Goal: Register for event/course

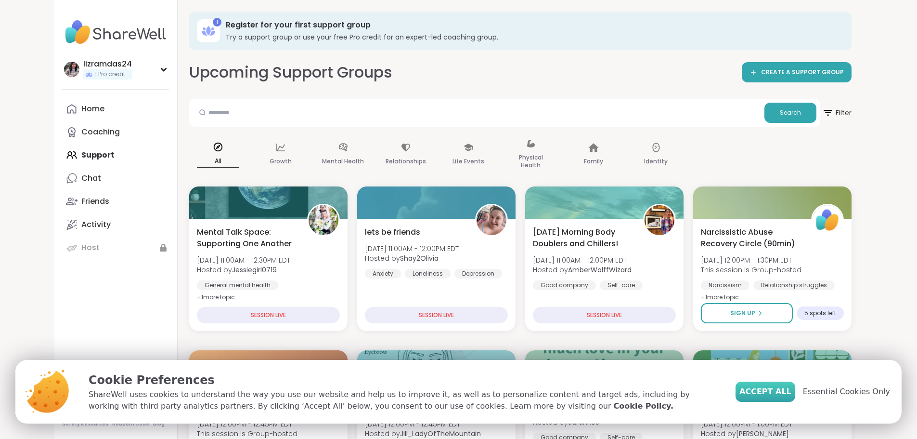
click at [773, 393] on span "Accept All" at bounding box center [765, 392] width 52 height 12
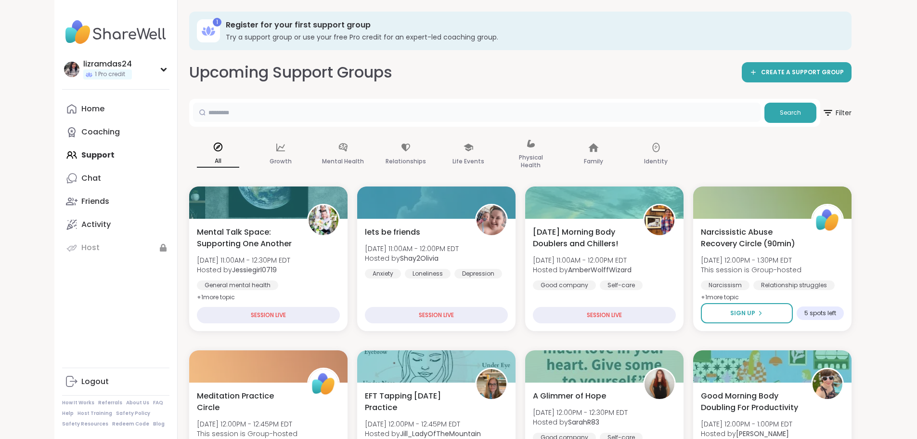
click at [489, 107] on input "text" at bounding box center [477, 112] width 568 height 19
type input "**********"
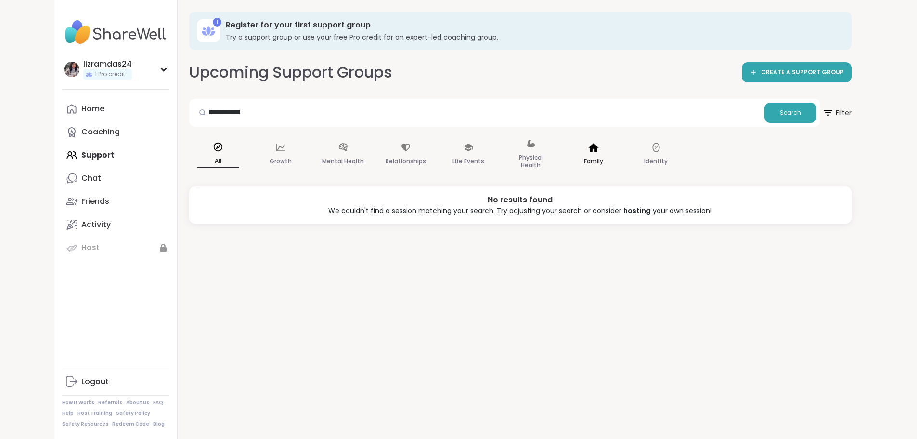
click at [565, 147] on div "Family" at bounding box center [594, 154] width 58 height 48
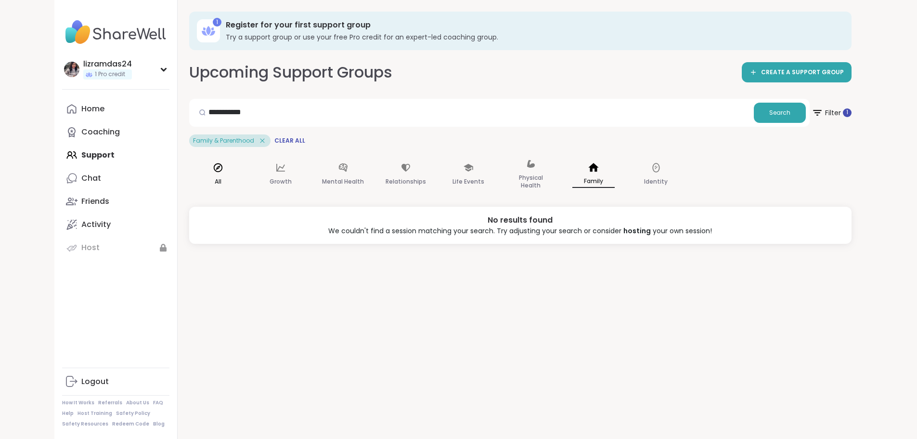
click at [189, 176] on div "All" at bounding box center [218, 175] width 58 height 48
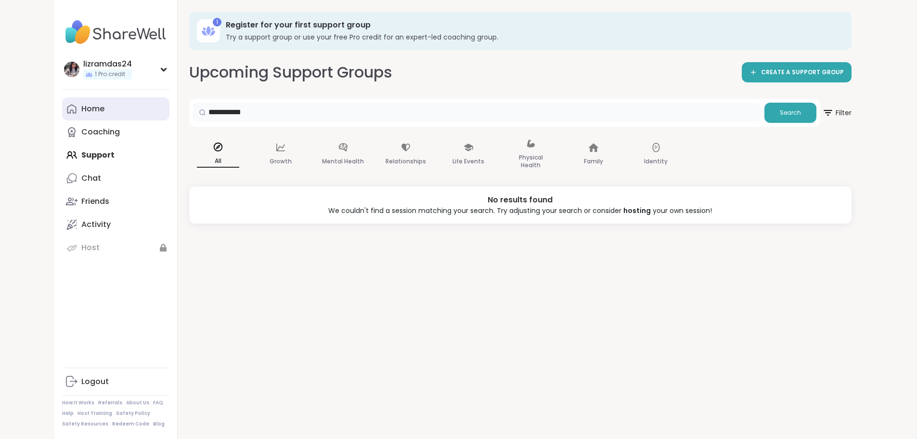
drag, startPoint x: 227, startPoint y: 113, endPoint x: 65, endPoint y: 116, distance: 161.3
click at [65, 116] on div "**********" at bounding box center [458, 219] width 809 height 439
click at [565, 147] on div "Family" at bounding box center [594, 154] width 58 height 48
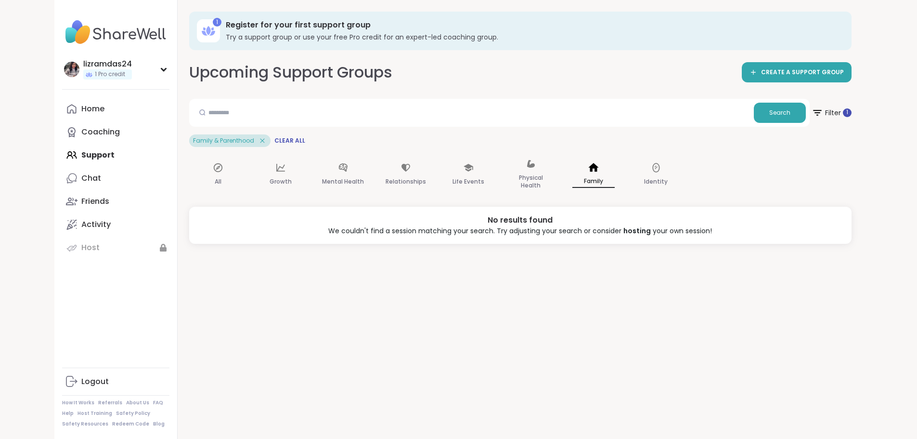
click at [572, 182] on p "Family" at bounding box center [593, 181] width 42 height 13
click at [213, 167] on icon at bounding box center [217, 167] width 9 height 9
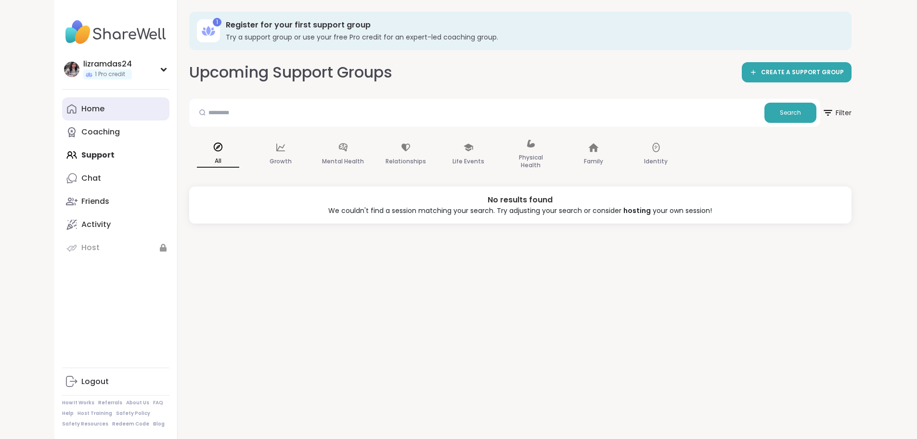
click at [62, 102] on link "Home" at bounding box center [115, 108] width 107 height 23
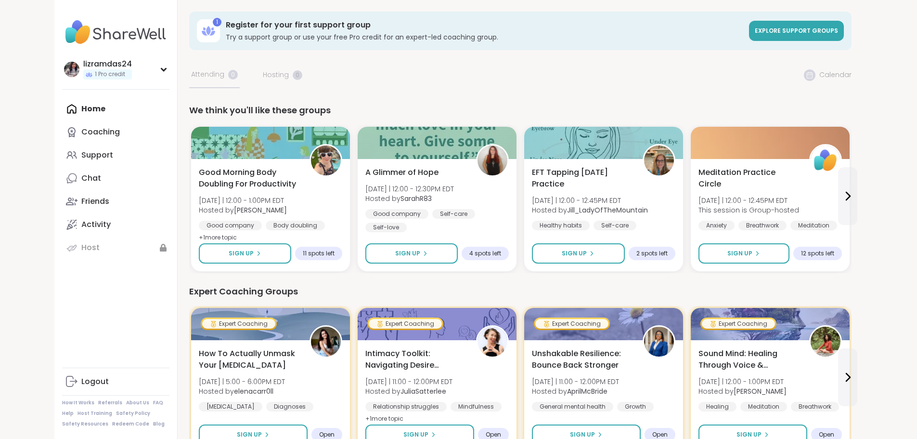
click at [62, 40] on img at bounding box center [115, 32] width 107 height 34
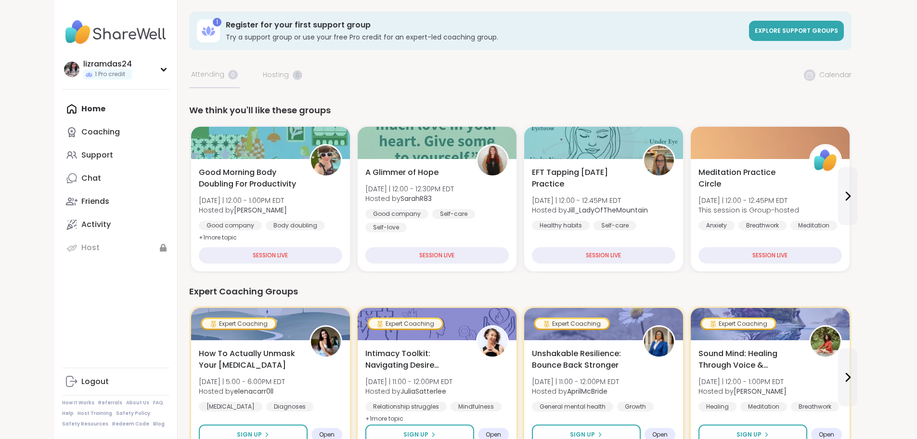
scroll to position [600, 0]
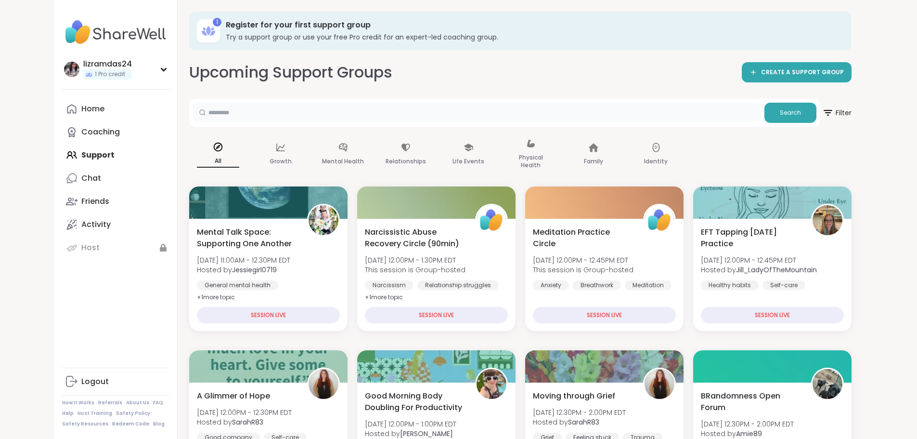
click at [383, 112] on input "text" at bounding box center [477, 112] width 568 height 19
type input "*"
type input "*****"
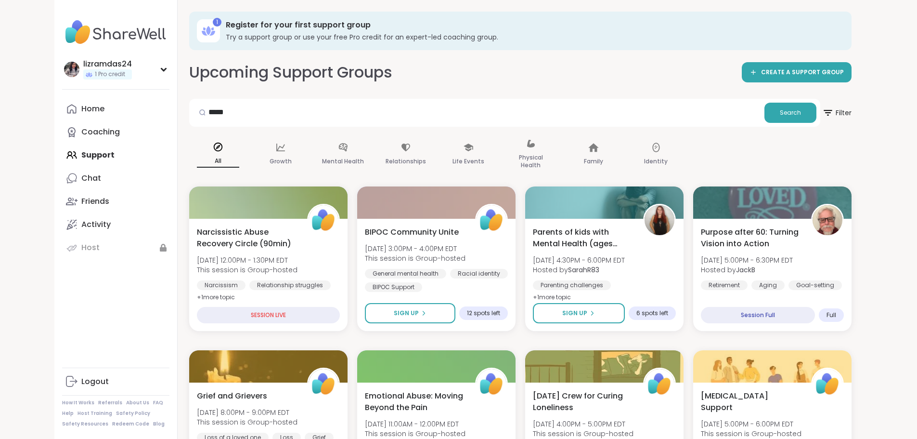
click at [189, 148] on div "All" at bounding box center [218, 154] width 58 height 48
click at [510, 155] on p "Physical Health" at bounding box center [531, 161] width 42 height 19
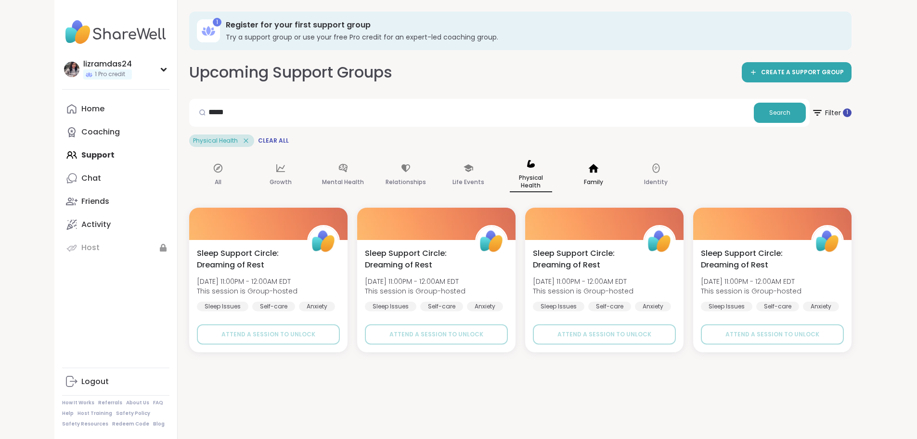
click at [588, 164] on icon at bounding box center [593, 168] width 11 height 11
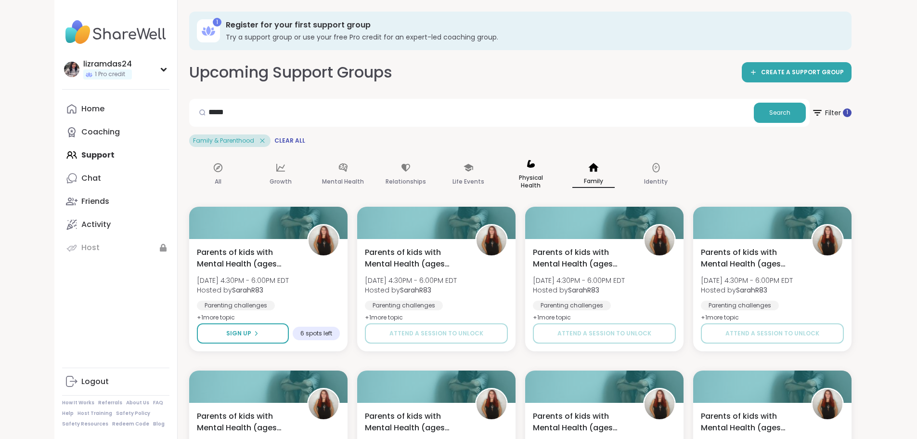
click at [502, 154] on div "Physical Health" at bounding box center [531, 175] width 58 height 48
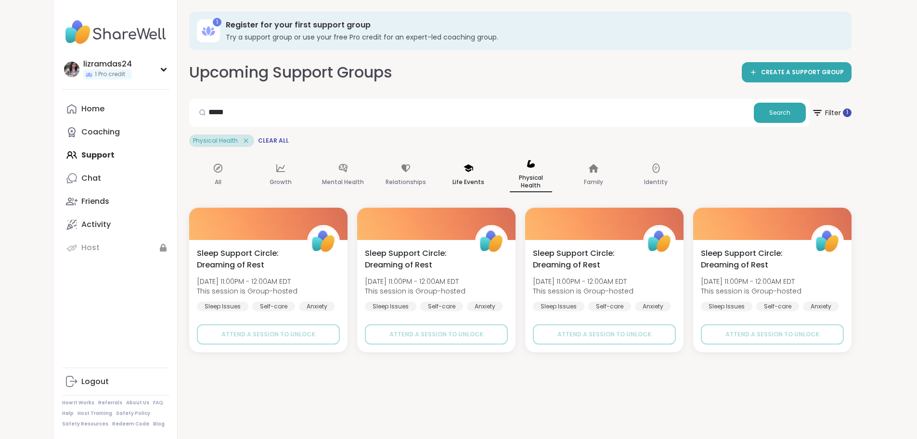
click at [440, 170] on div "Life Events" at bounding box center [469, 175] width 58 height 49
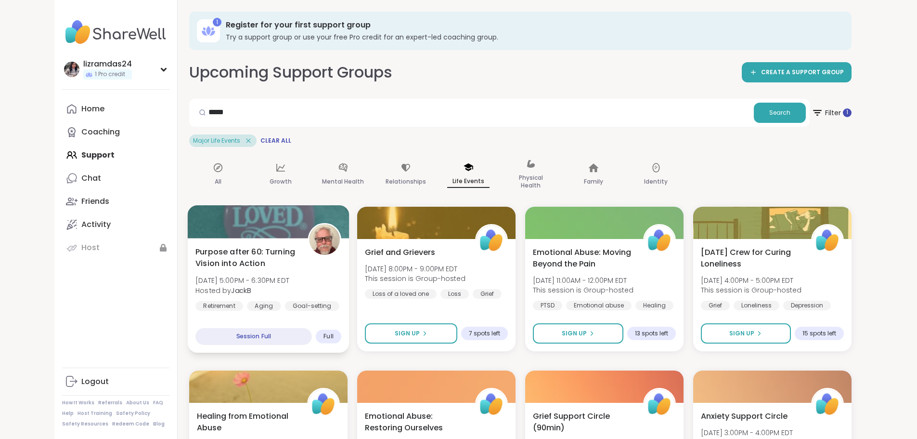
click at [230, 251] on span "Purpose after 60: Turning Vision into Action" at bounding box center [246, 258] width 102 height 24
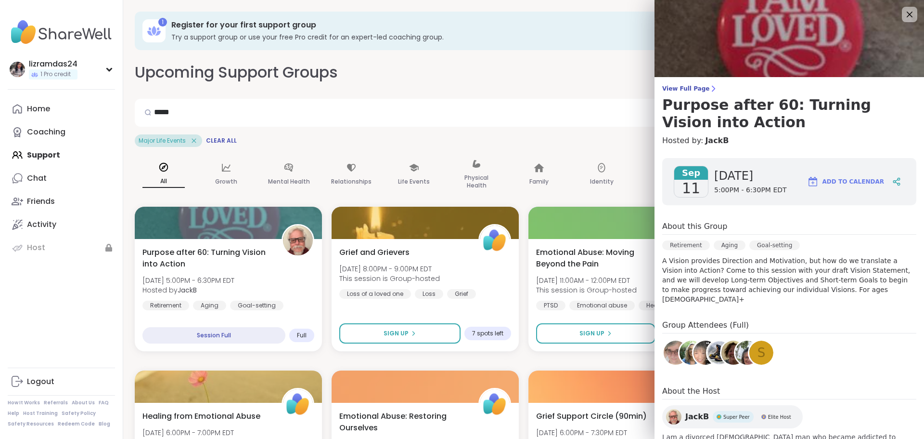
click at [736, 340] on img at bounding box center [748, 352] width 24 height 24
click at [904, 19] on icon at bounding box center [910, 14] width 12 height 12
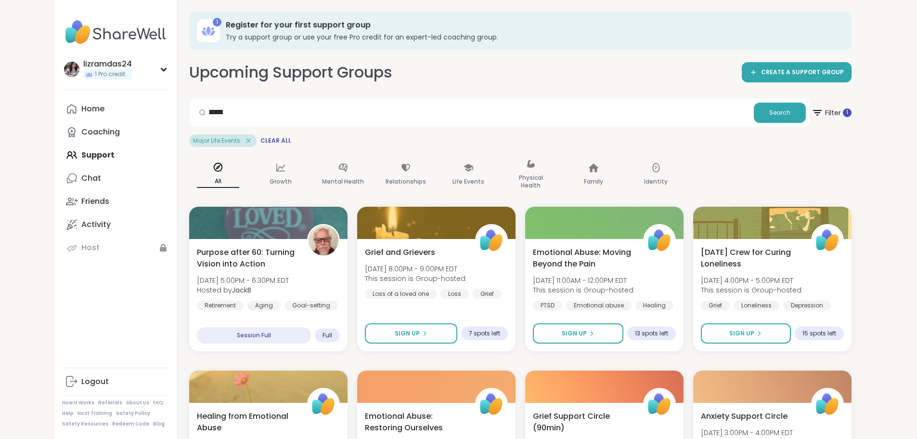
click at [189, 165] on div "All" at bounding box center [218, 175] width 58 height 48
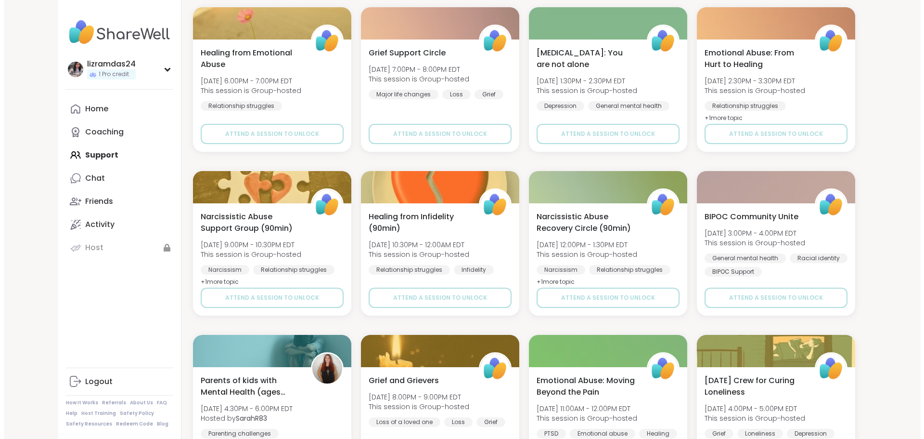
scroll to position [913, 0]
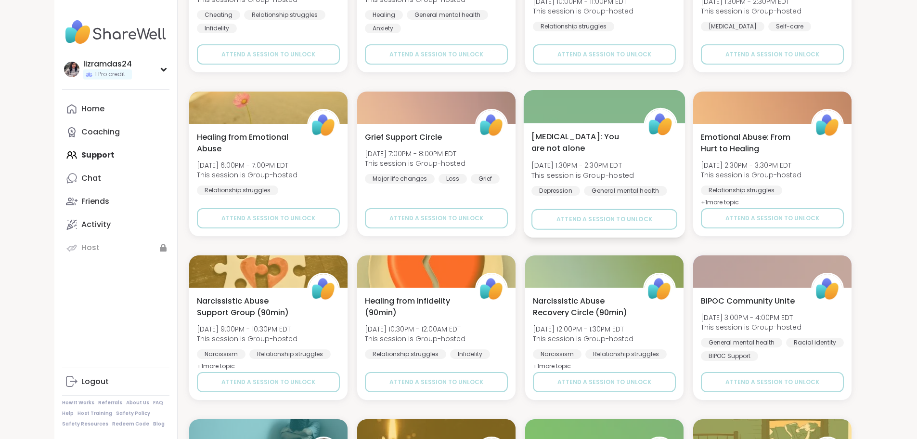
click at [588, 160] on span "Wed, Sep 17 | 1:30PM - 2:30PM EDT" at bounding box center [582, 165] width 103 height 10
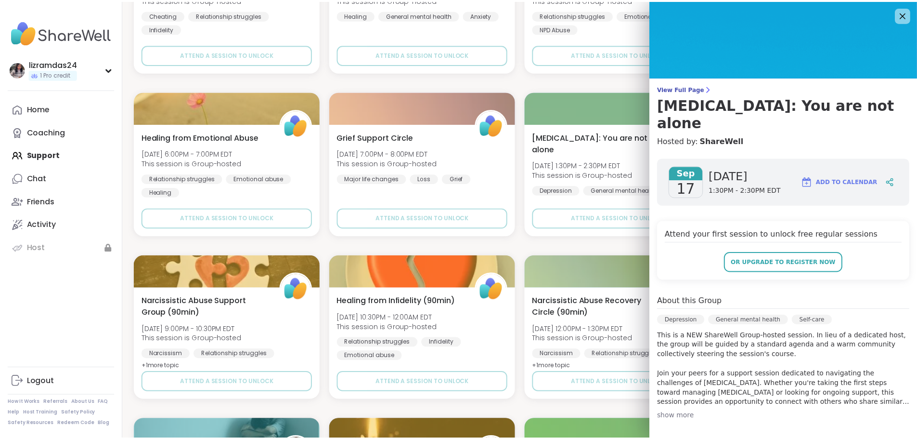
scroll to position [135, 0]
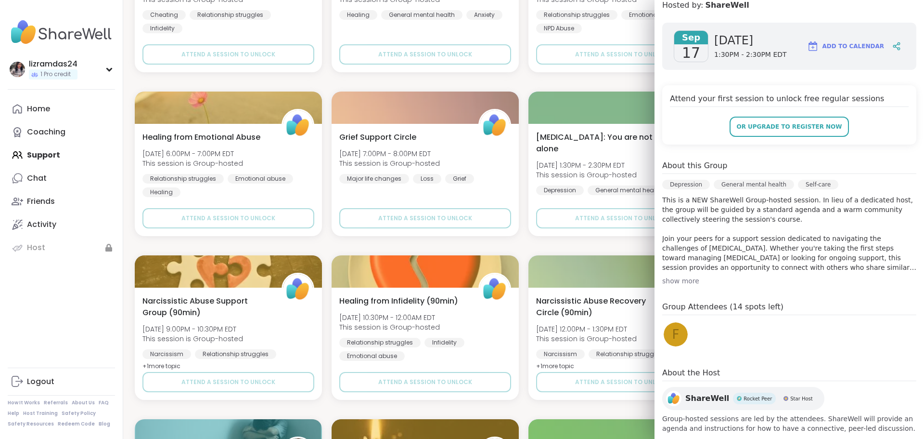
click at [559, 76] on div "Narcissistic Abuse Recovery Circle (90min) Thu, Sep 11 | 12:00PM - 1:30PM EDT T…" at bounding box center [524, 0] width 778 height 1454
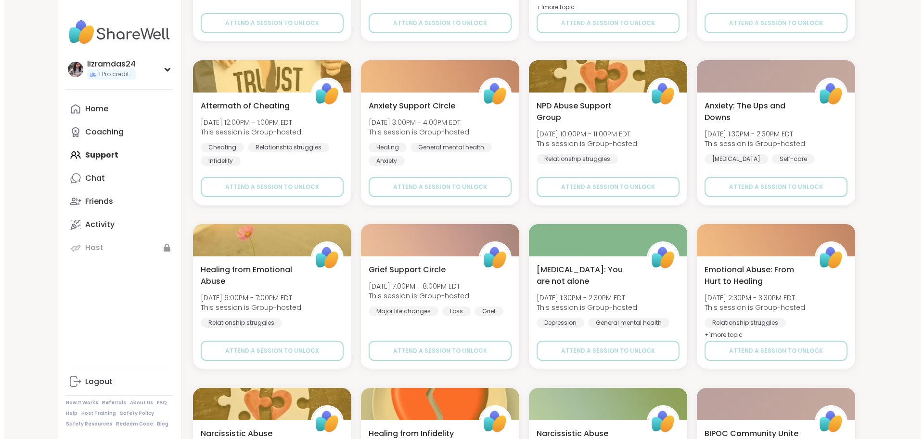
scroll to position [738, 0]
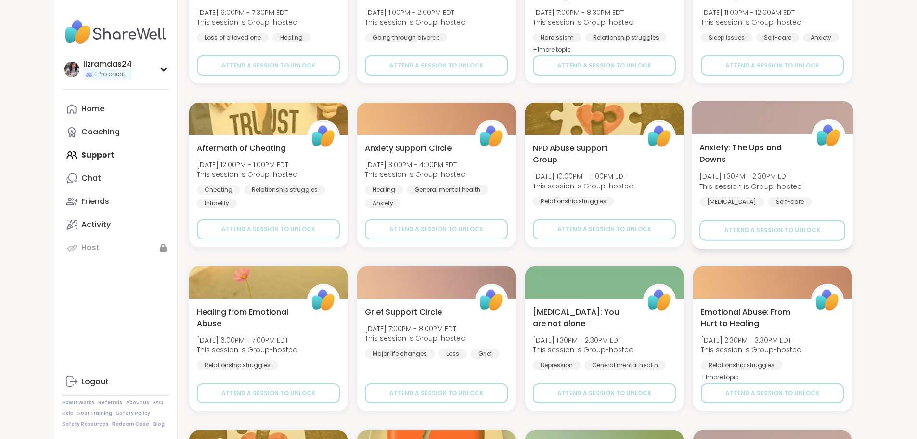
click at [759, 180] on div "Anxiety: The Ups and Downs Tue, Sep 16 | 1:30PM - 2:30PM EDT This session is Gr…" at bounding box center [772, 181] width 146 height 78
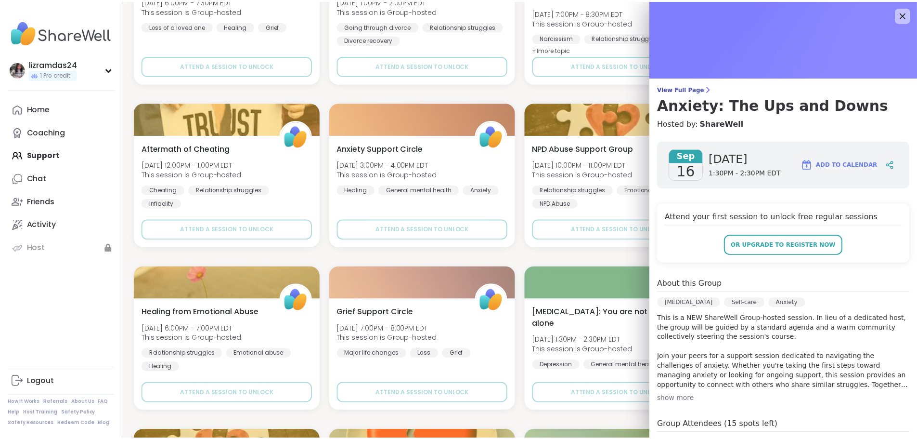
scroll to position [135, 0]
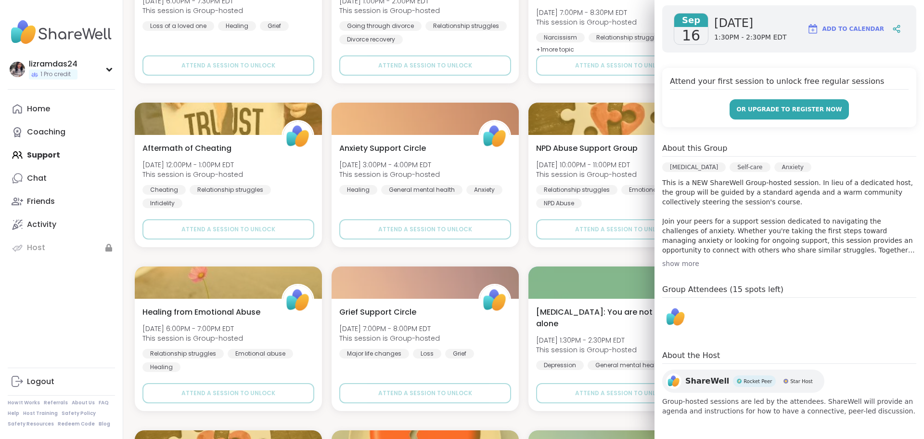
click at [775, 103] on button "or upgrade to register now" at bounding box center [789, 109] width 119 height 20
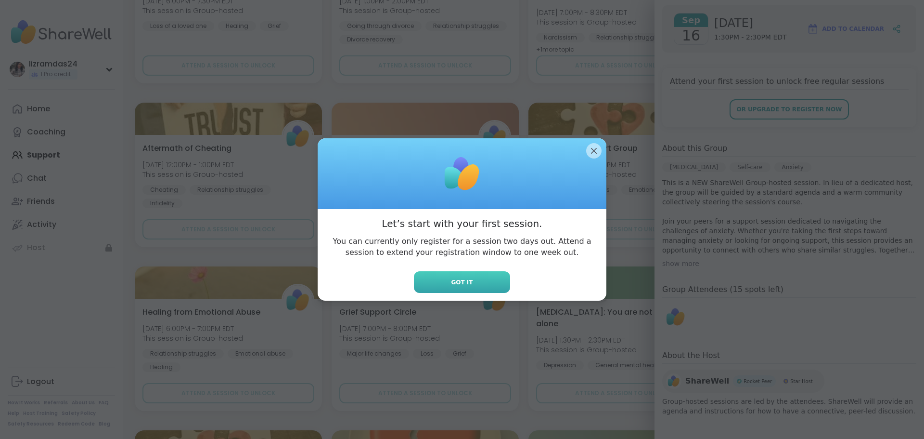
click at [436, 281] on button "Got it" at bounding box center [462, 282] width 96 height 22
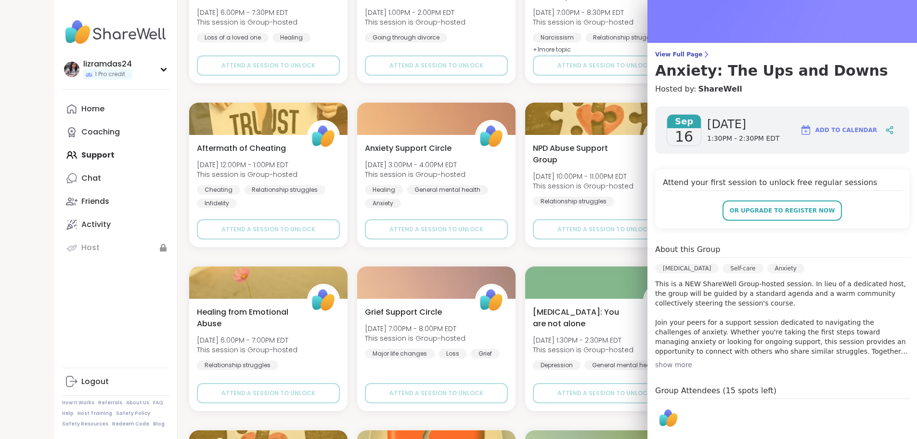
scroll to position [0, 0]
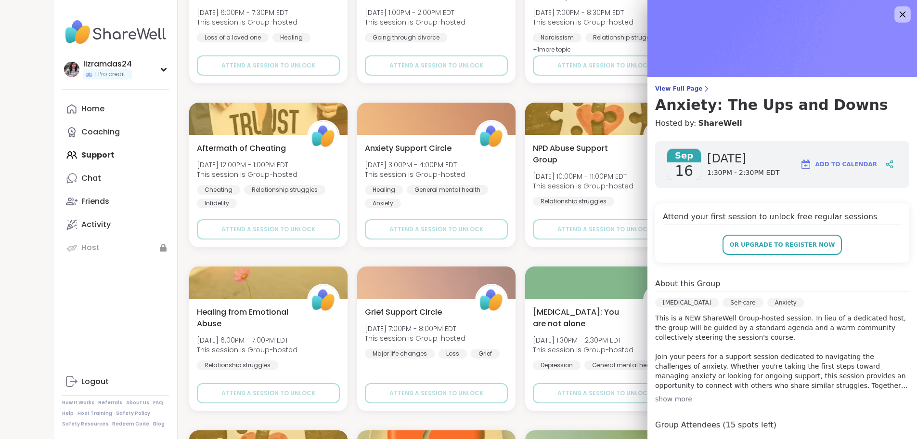
click at [896, 13] on icon at bounding box center [902, 14] width 12 height 12
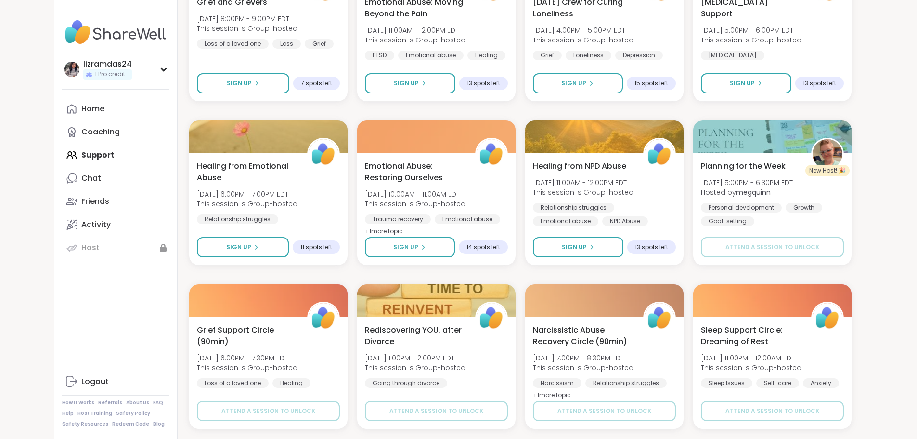
scroll to position [42, 0]
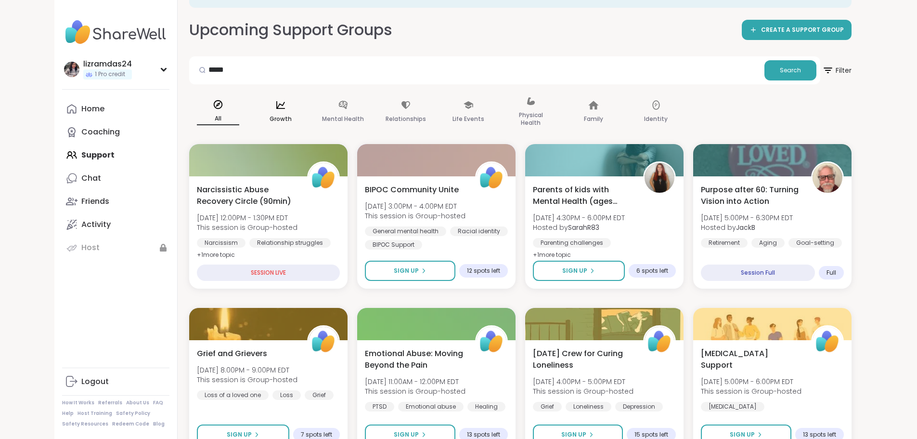
click at [275, 101] on icon at bounding box center [280, 105] width 11 height 11
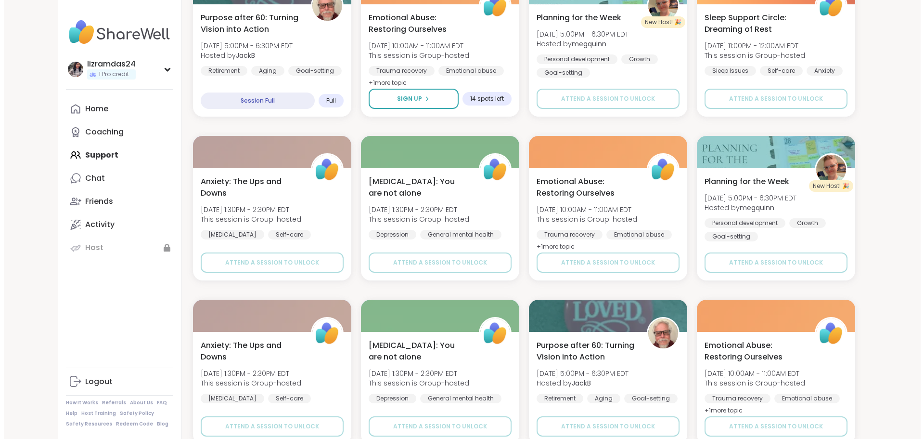
scroll to position [207, 0]
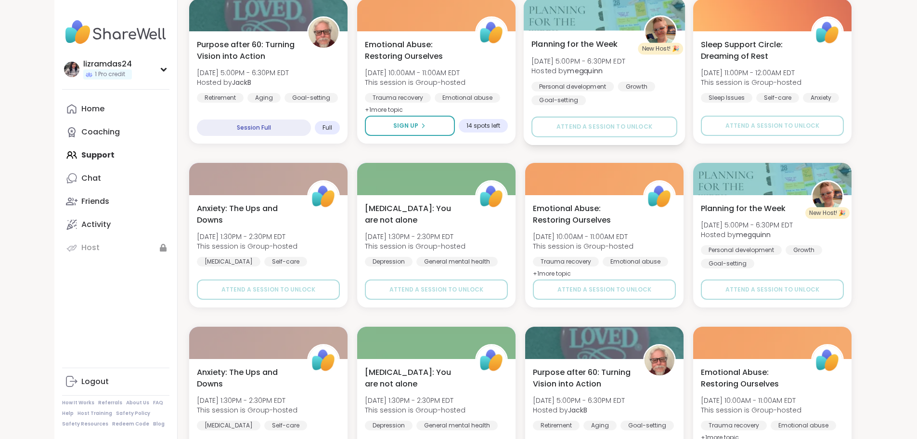
click at [562, 86] on div "Personal development" at bounding box center [572, 86] width 82 height 10
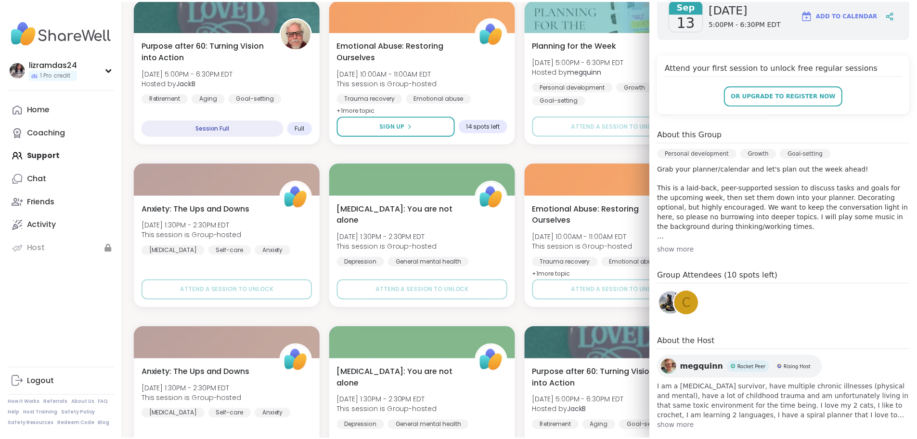
scroll to position [164, 0]
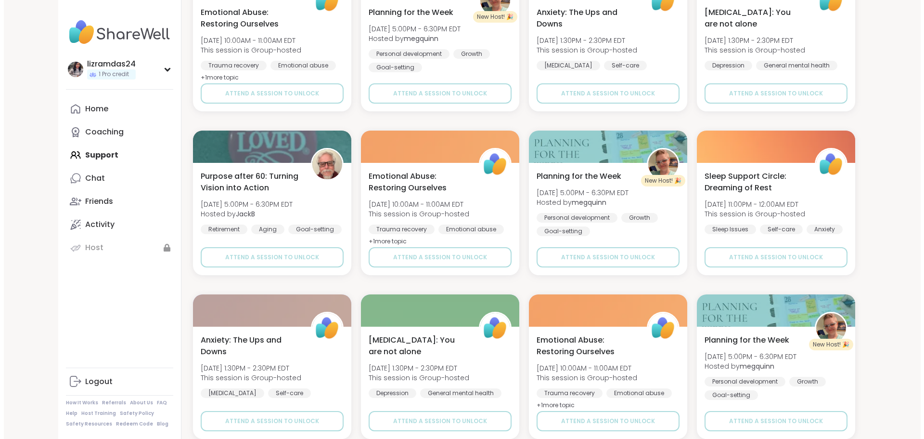
scroll to position [901, 0]
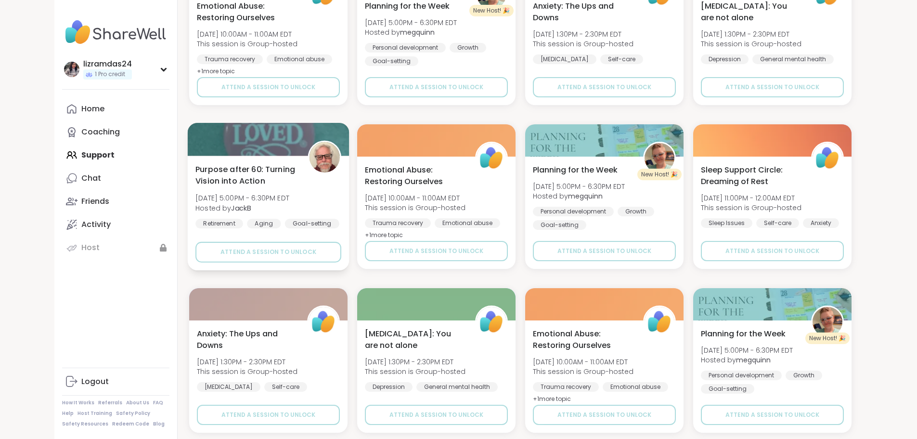
click at [237, 165] on span "Purpose after 60: Turning Vision into Action" at bounding box center [246, 175] width 102 height 24
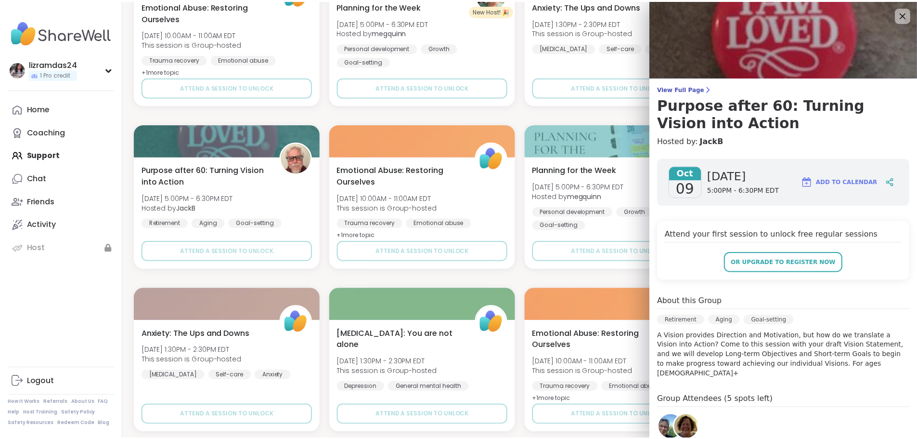
scroll to position [130, 0]
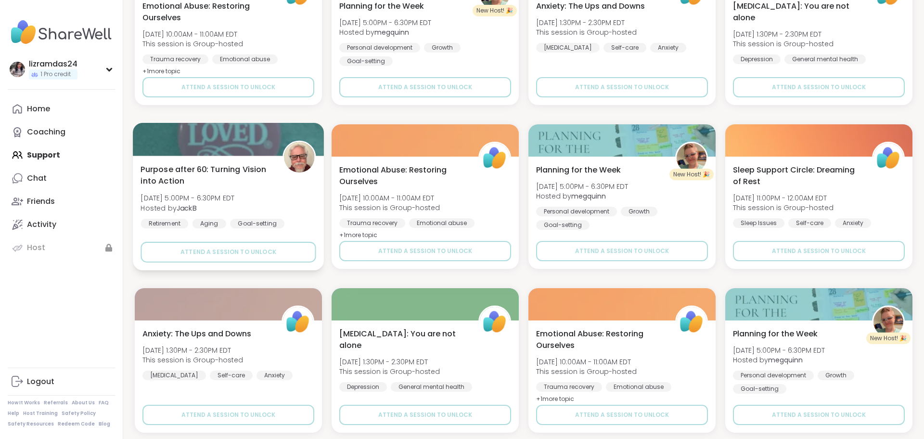
click at [183, 154] on div at bounding box center [228, 139] width 191 height 33
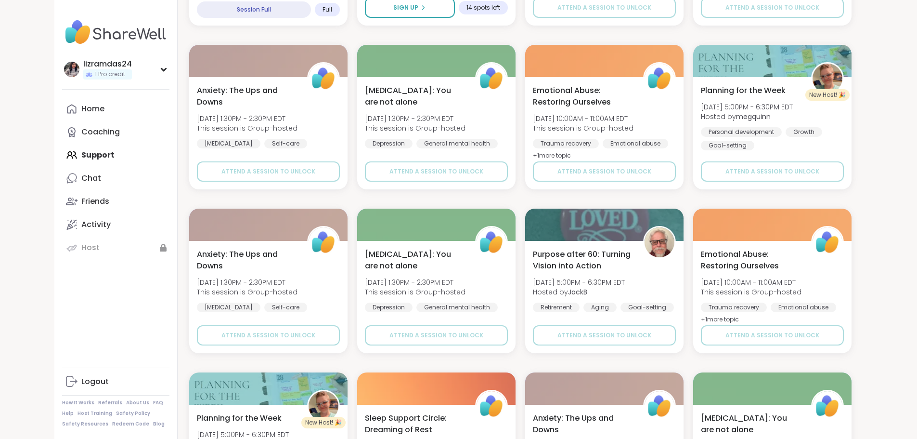
scroll to position [0, 0]
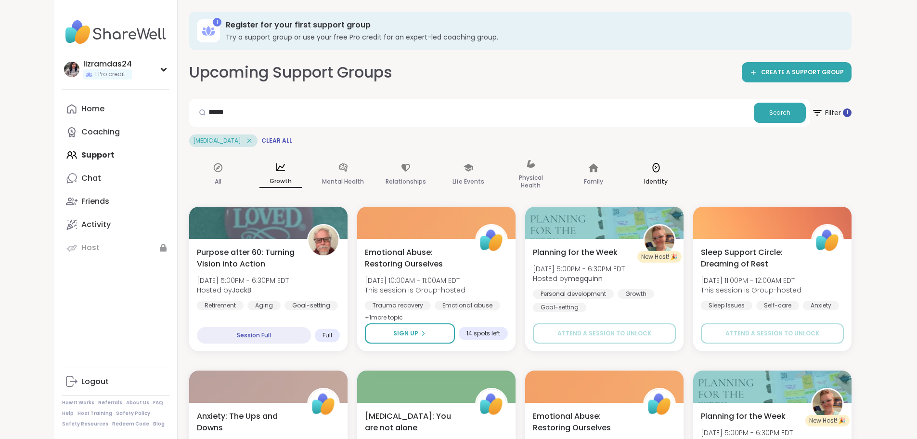
click at [651, 172] on icon at bounding box center [656, 167] width 11 height 11
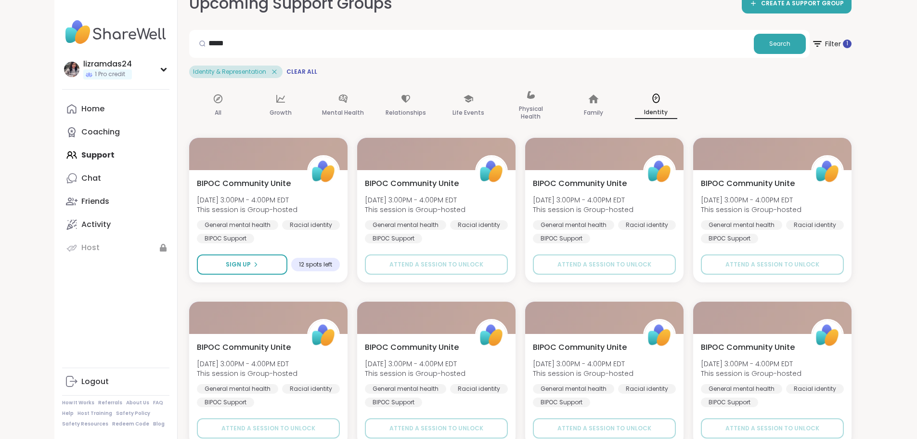
scroll to position [86, 0]
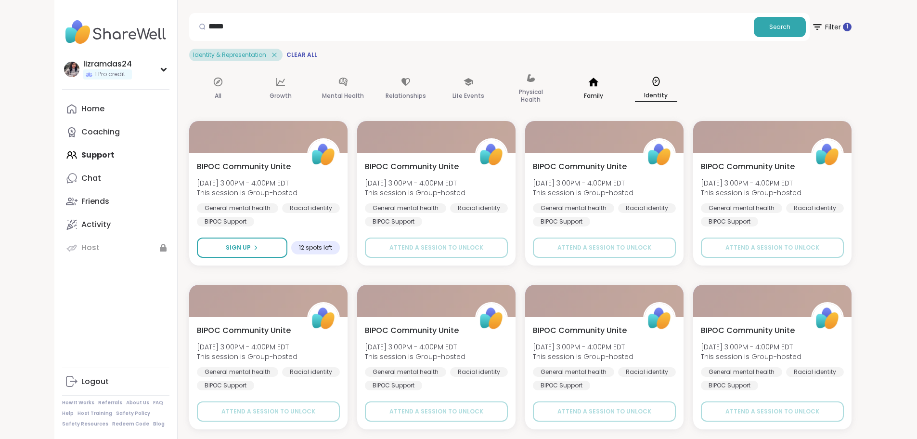
click at [588, 77] on icon at bounding box center [593, 82] width 11 height 11
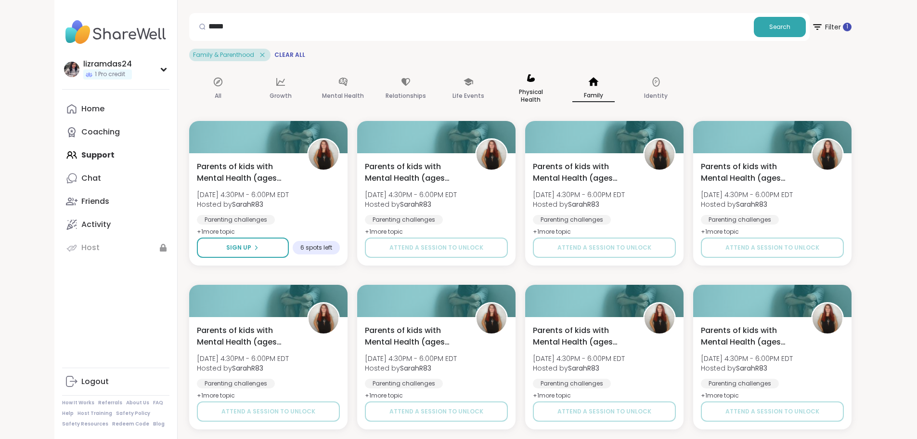
click at [510, 88] on p "Physical Health" at bounding box center [531, 95] width 42 height 19
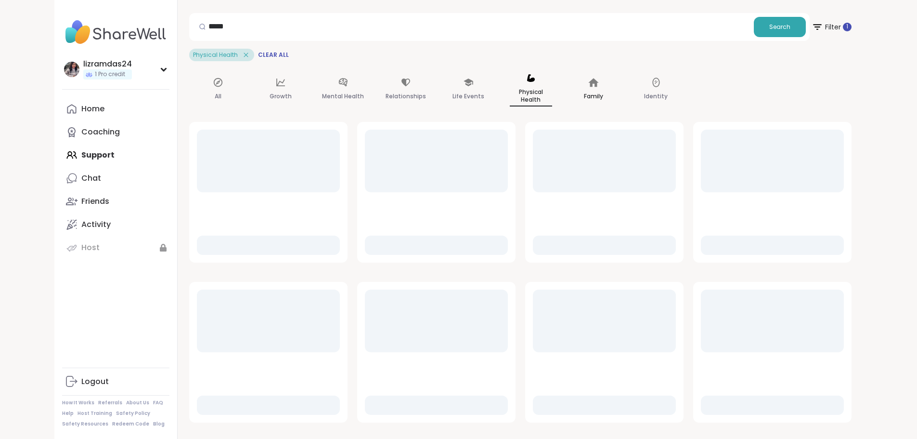
scroll to position [10, 0]
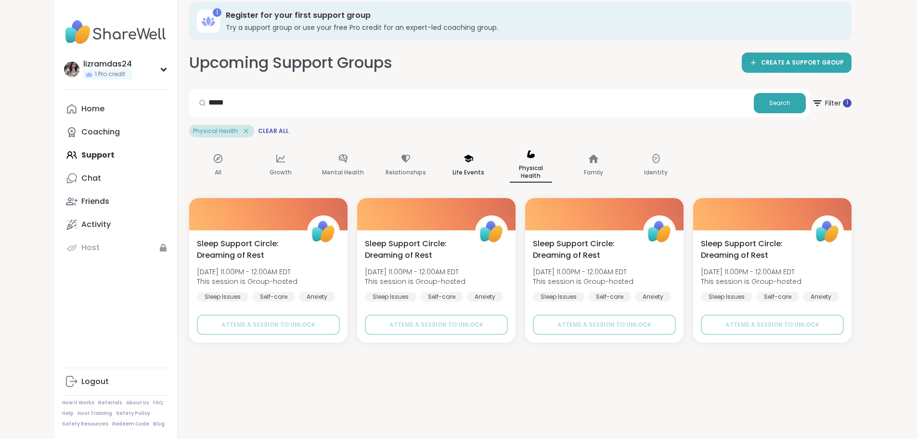
click at [453, 176] on p "Life Events" at bounding box center [469, 173] width 32 height 12
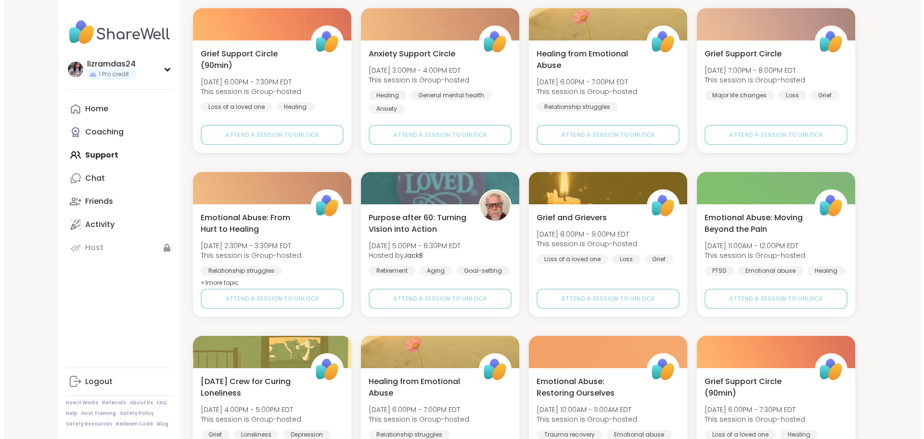
scroll to position [1261, 0]
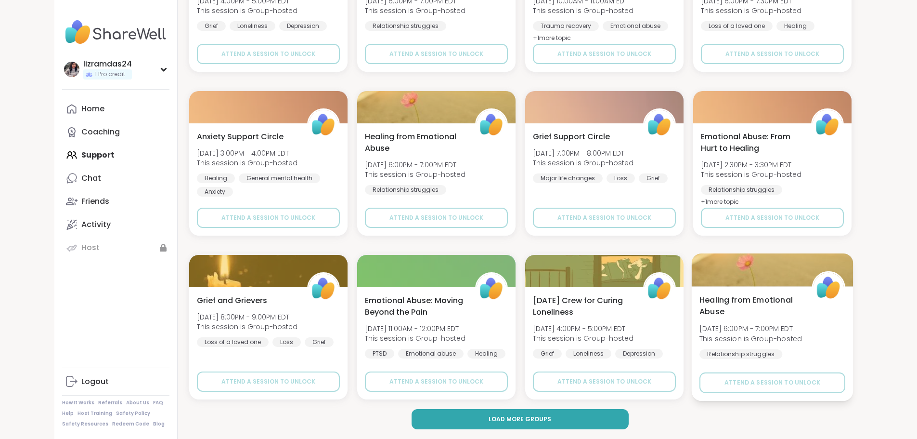
click at [782, 349] on div "Relationship struggles" at bounding box center [740, 354] width 83 height 10
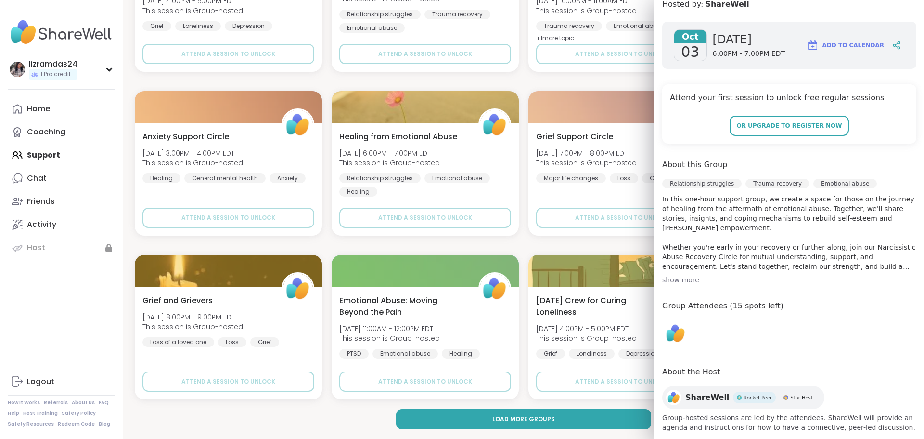
scroll to position [135, 0]
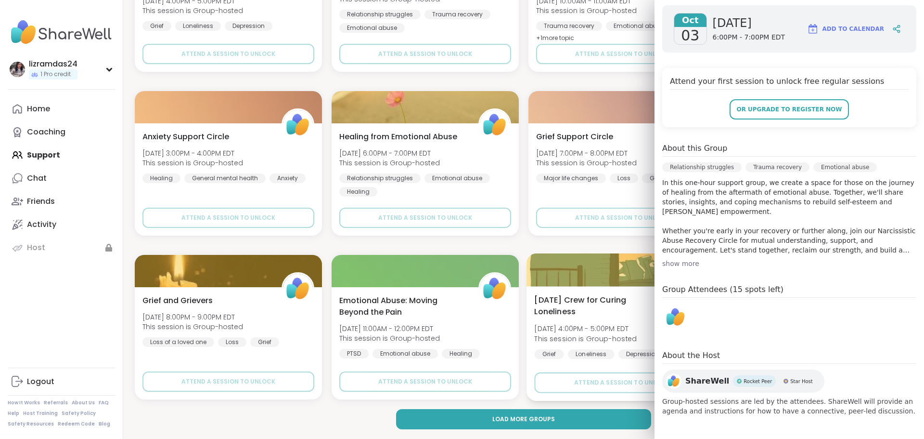
click at [583, 328] on span "Fri, Oct 03 | 4:00PM - 5:00PM EDT" at bounding box center [585, 329] width 103 height 10
